Goal: Information Seeking & Learning: Learn about a topic

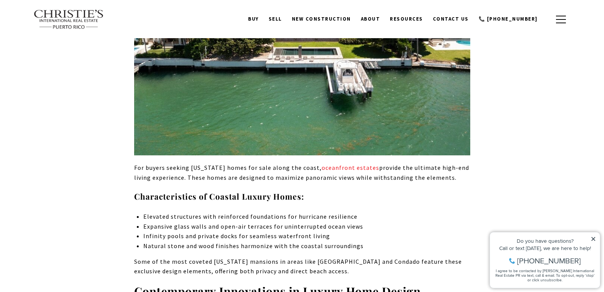
scroll to position [2020, 0]
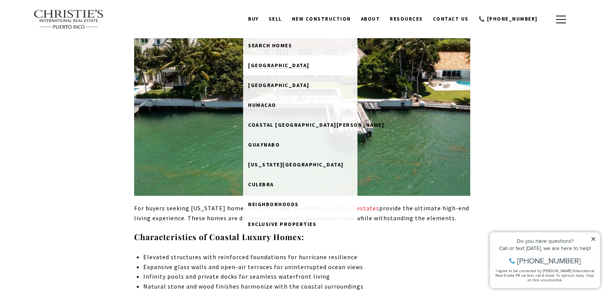
click at [282, 64] on span "[GEOGRAPHIC_DATA]" at bounding box center [278, 65] width 61 height 7
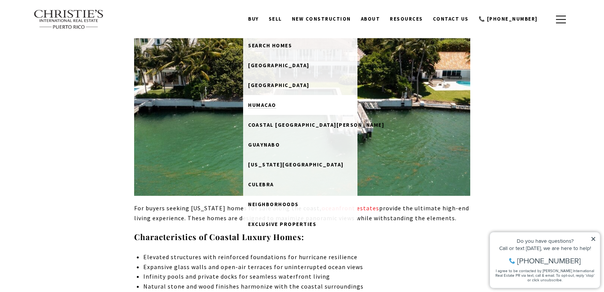
click at [276, 101] on span "Humacao" at bounding box center [262, 104] width 28 height 7
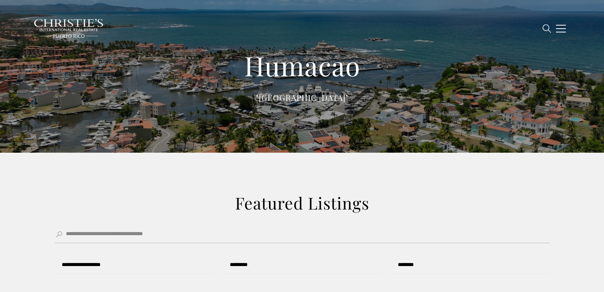
type input "******"
type input "*********"
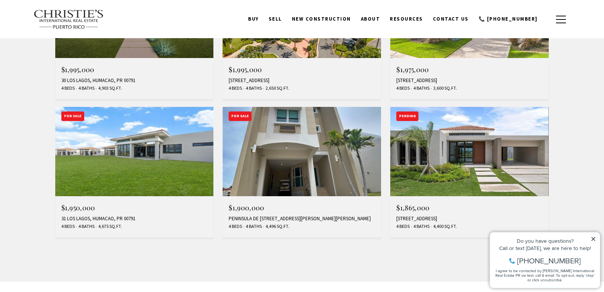
scroll to position [572, 0]
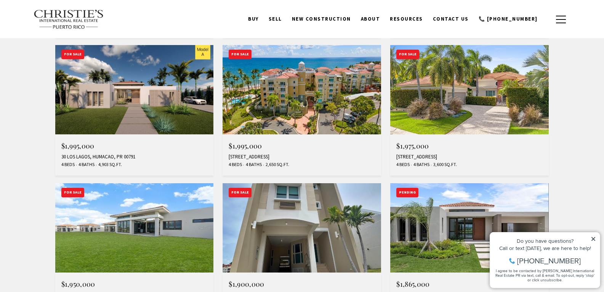
click at [137, 107] on img at bounding box center [134, 89] width 159 height 89
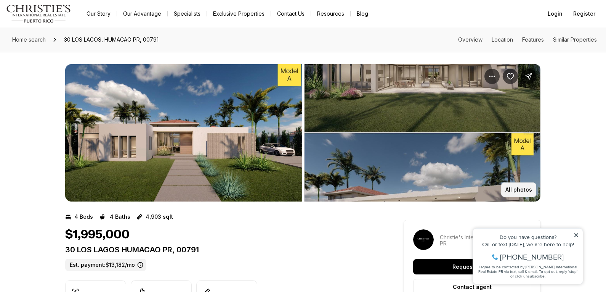
click at [509, 188] on p "All photos" at bounding box center [518, 189] width 27 height 6
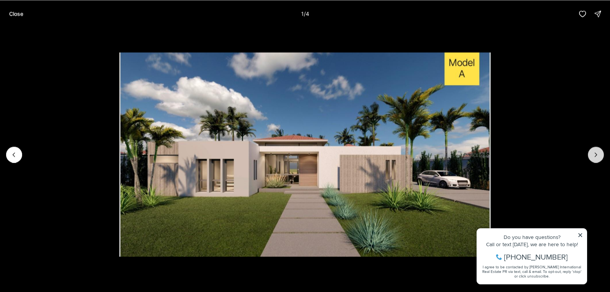
click at [595, 153] on icon "Next slide" at bounding box center [596, 154] width 2 height 4
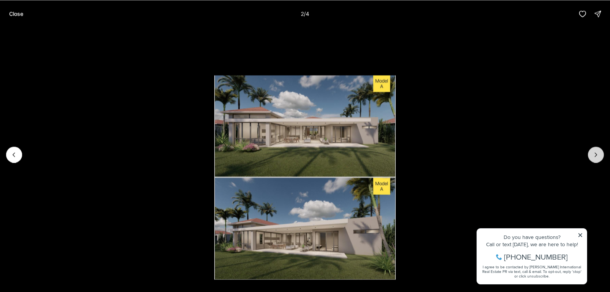
click at [595, 153] on icon "Next slide" at bounding box center [596, 154] width 2 height 4
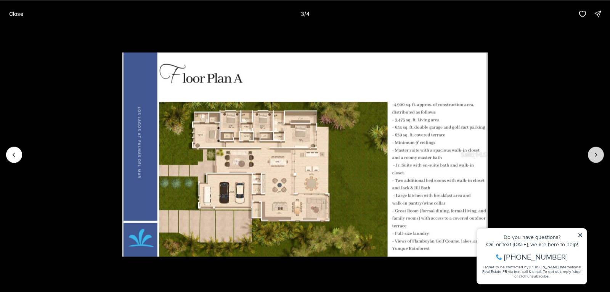
click at [595, 153] on icon "Next slide" at bounding box center [596, 154] width 2 height 4
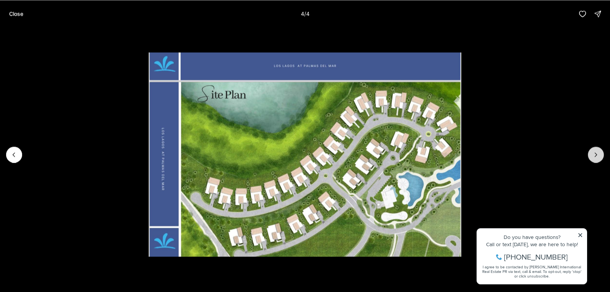
click at [595, 153] on div at bounding box center [596, 154] width 16 height 16
click at [593, 154] on div at bounding box center [596, 154] width 16 height 16
